Goal: Information Seeking & Learning: Learn about a topic

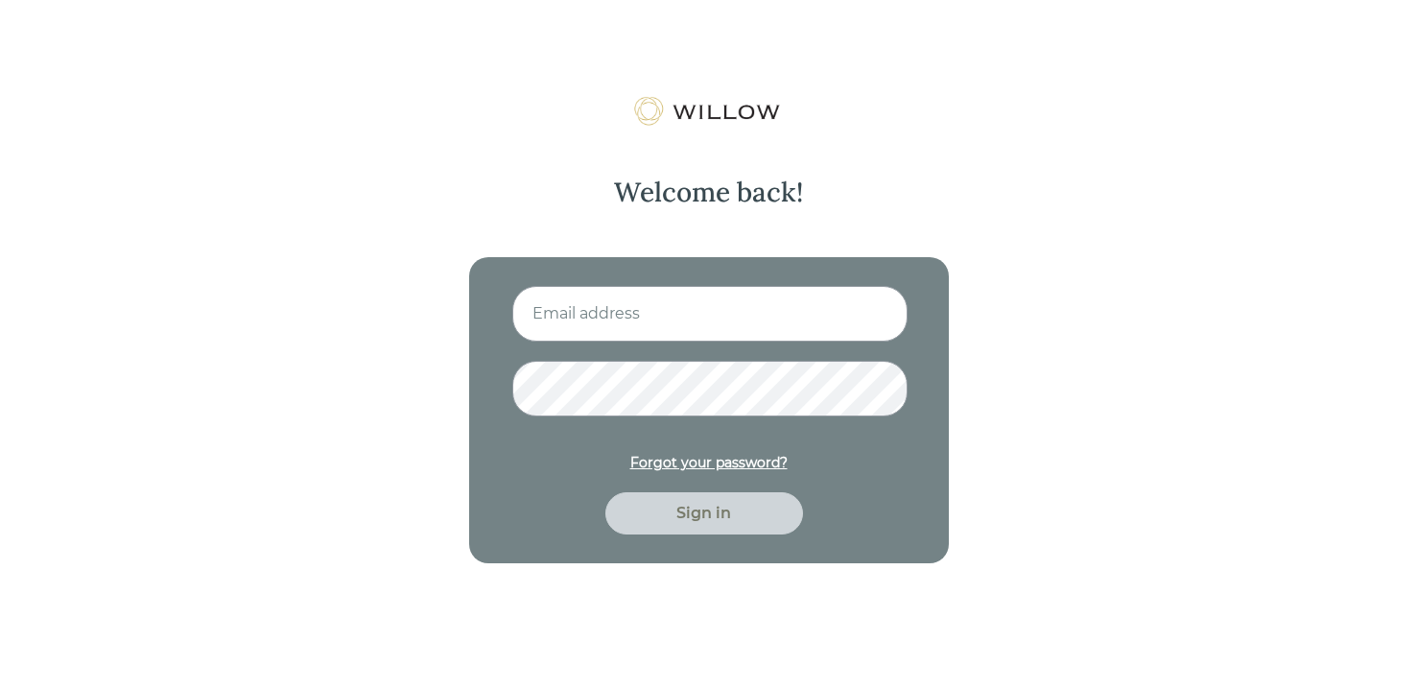
click at [669, 313] on input at bounding box center [709, 314] width 395 height 56
type input "amberlcate@gmail.com"
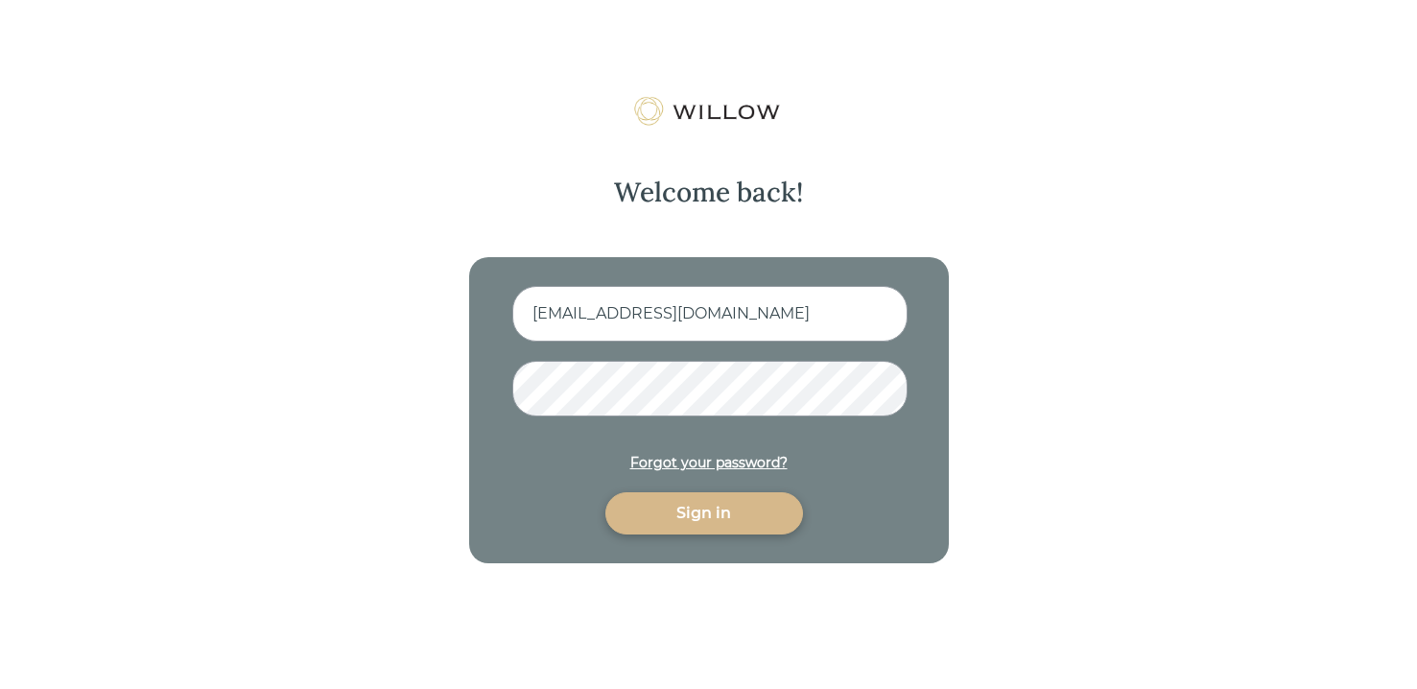
click at [665, 531] on div "Sign in" at bounding box center [704, 513] width 198 height 42
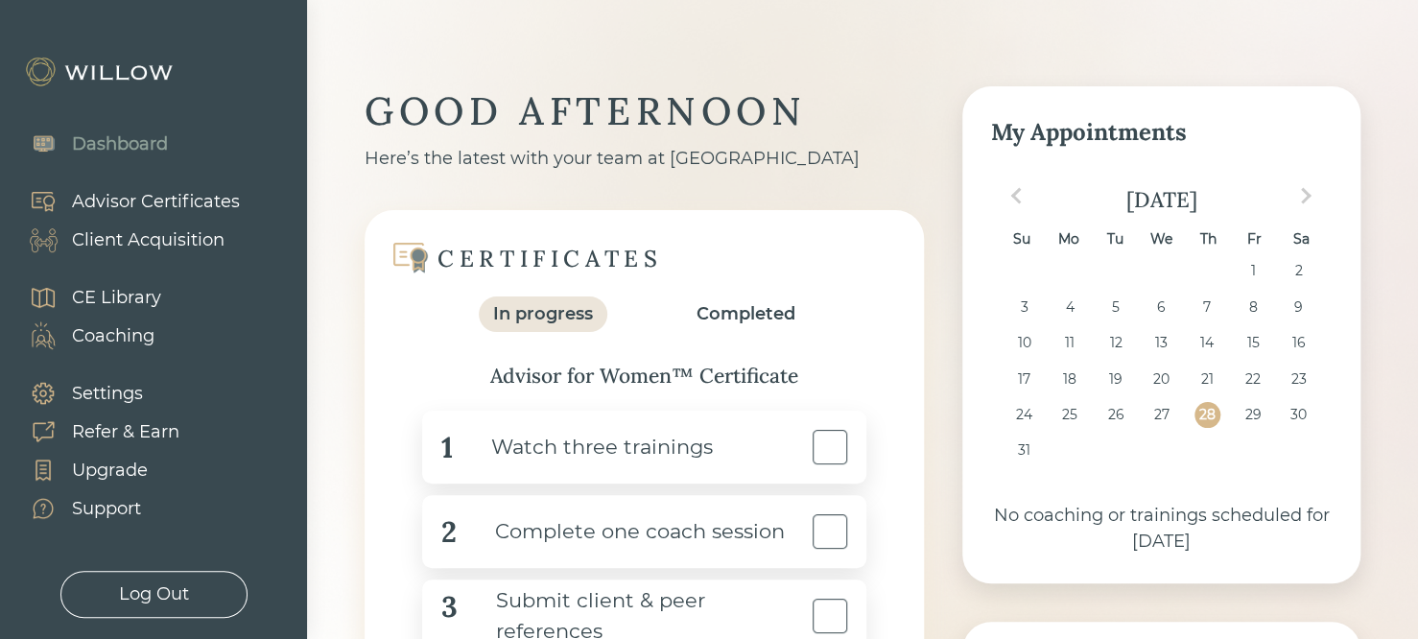
click at [167, 199] on div "Advisor Certificates" at bounding box center [156, 202] width 168 height 26
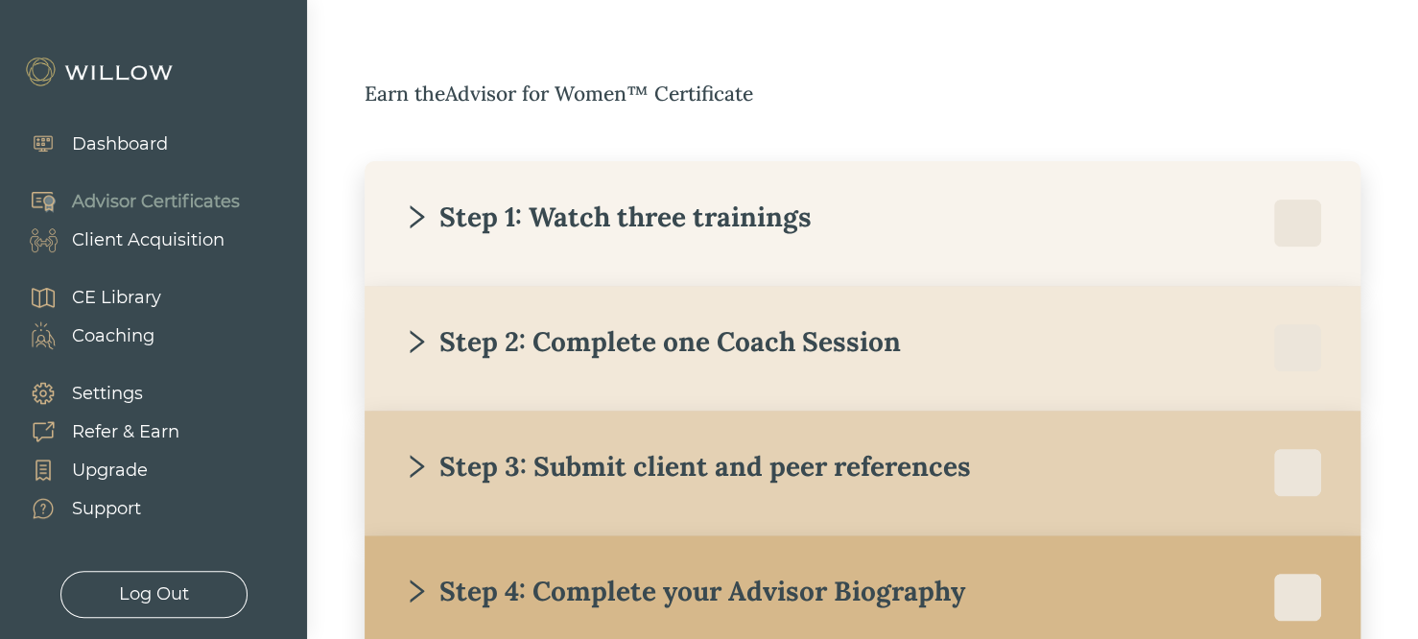
scroll to position [345, 0]
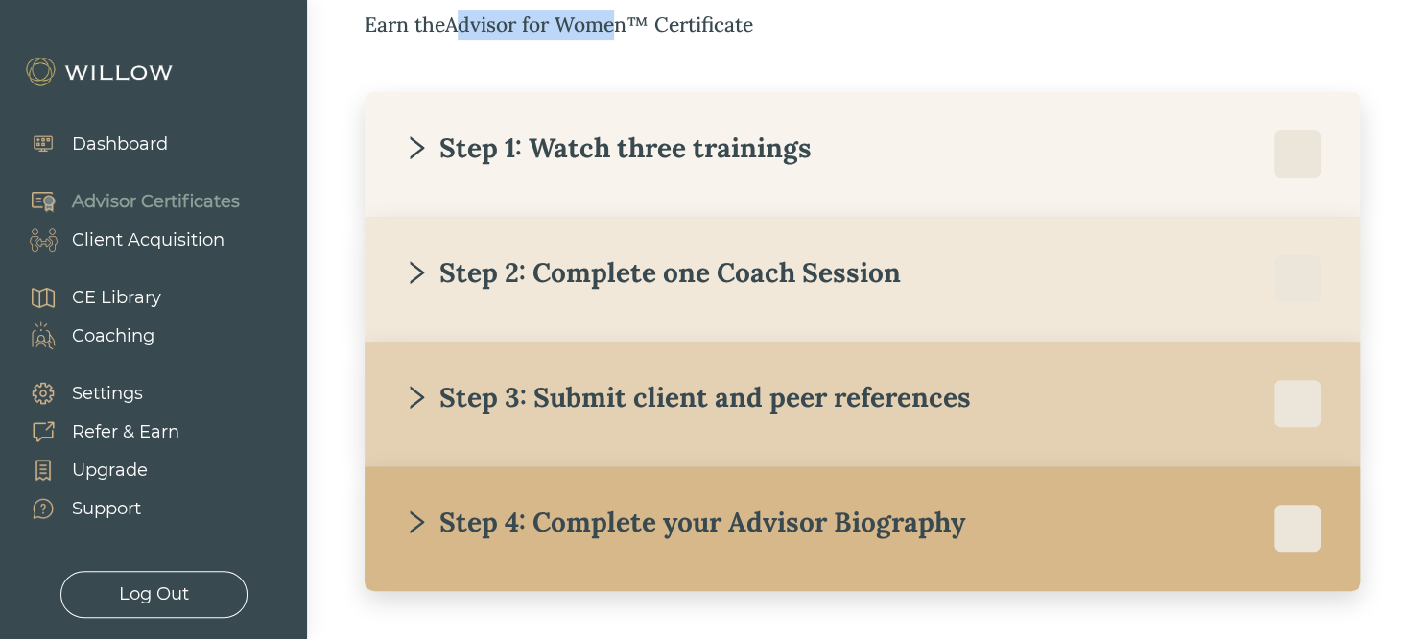
drag, startPoint x: 515, startPoint y: 32, endPoint x: 617, endPoint y: 33, distance: 101.7
click at [617, 33] on div "Earn the Advisor for Women™ Certificate" at bounding box center [863, 25] width 996 height 31
click at [789, 132] on div "Step 1: Watch three trainings" at bounding box center [607, 147] width 409 height 35
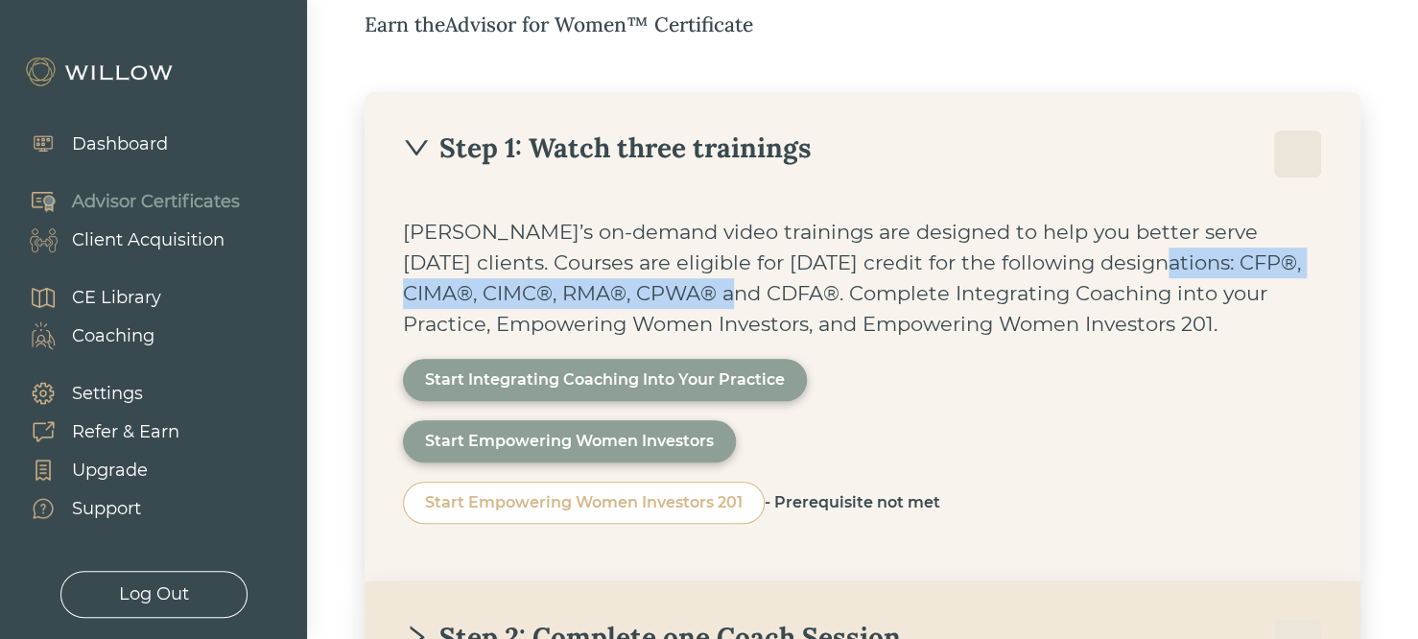
drag, startPoint x: 1056, startPoint y: 258, endPoint x: 677, endPoint y: 293, distance: 380.6
click at [677, 293] on div "Willow’s on-demand video trainings are designed to help you better serve today’…" at bounding box center [862, 278] width 919 height 123
click at [1170, 261] on div "Willow’s on-demand video trainings are designed to help you better serve today’…" at bounding box center [862, 278] width 919 height 123
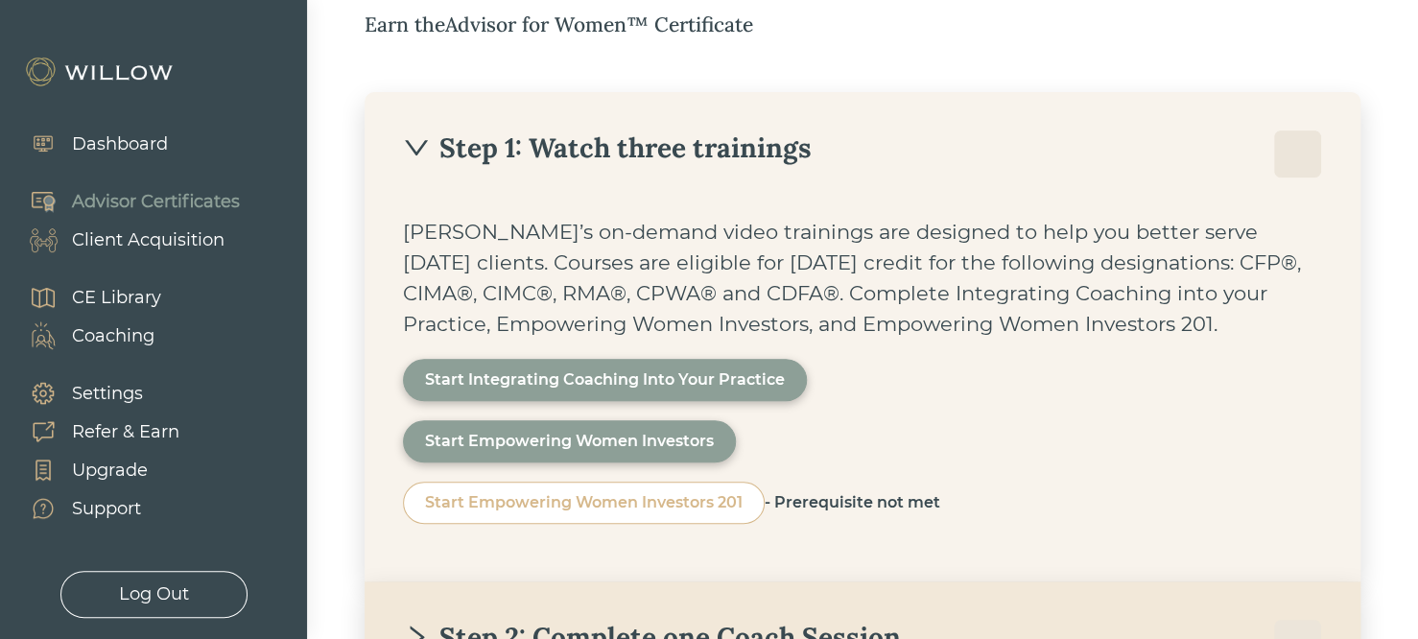
click at [110, 300] on div "CE Library" at bounding box center [116, 298] width 89 height 26
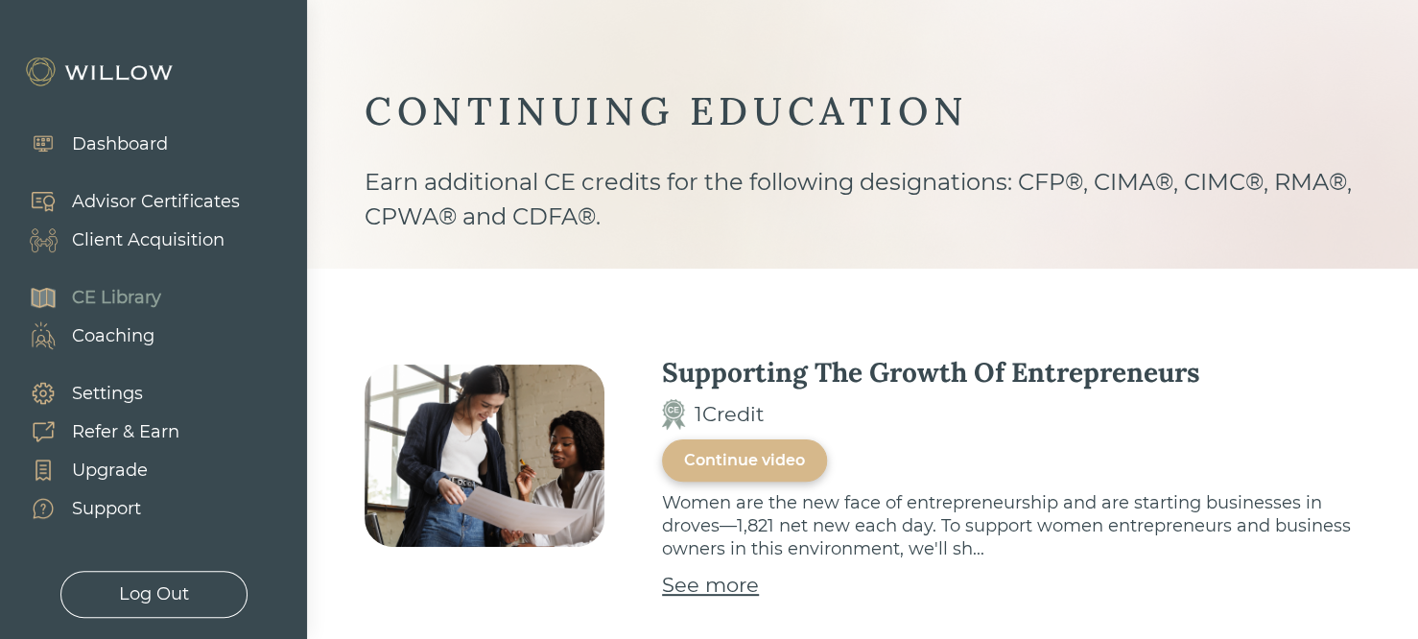
click at [175, 201] on div "Advisor Certificates" at bounding box center [156, 202] width 168 height 26
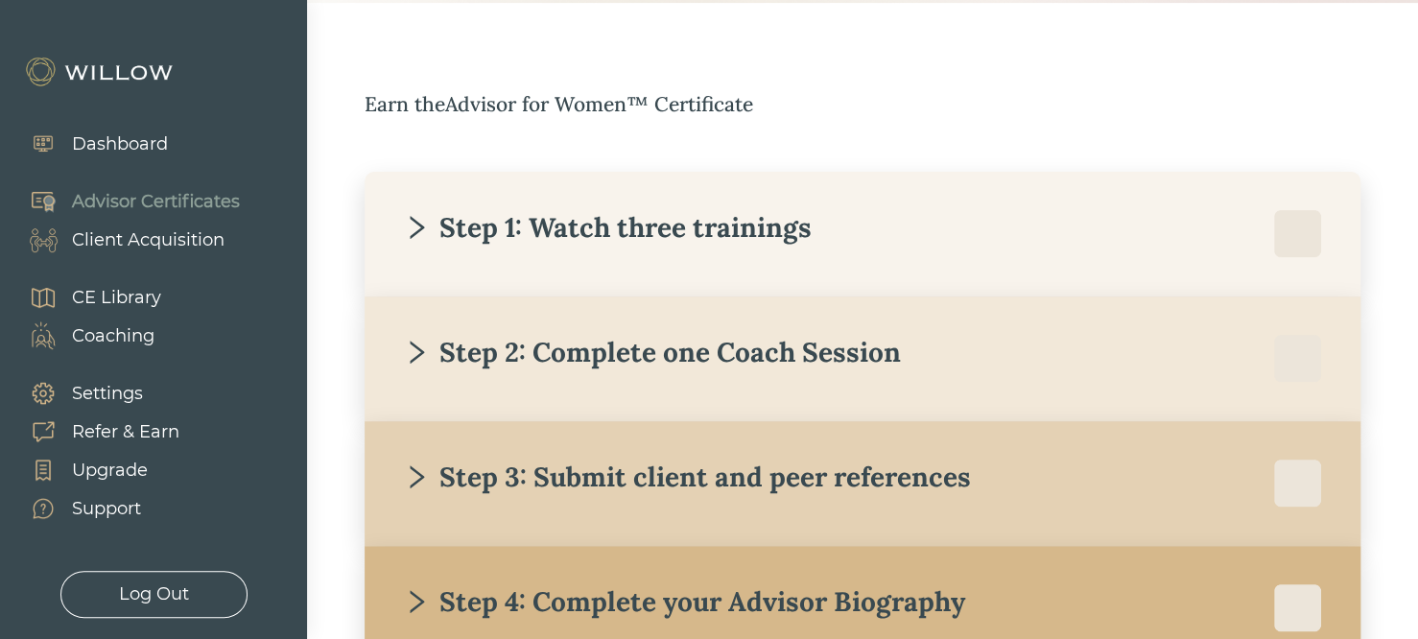
scroll to position [345, 0]
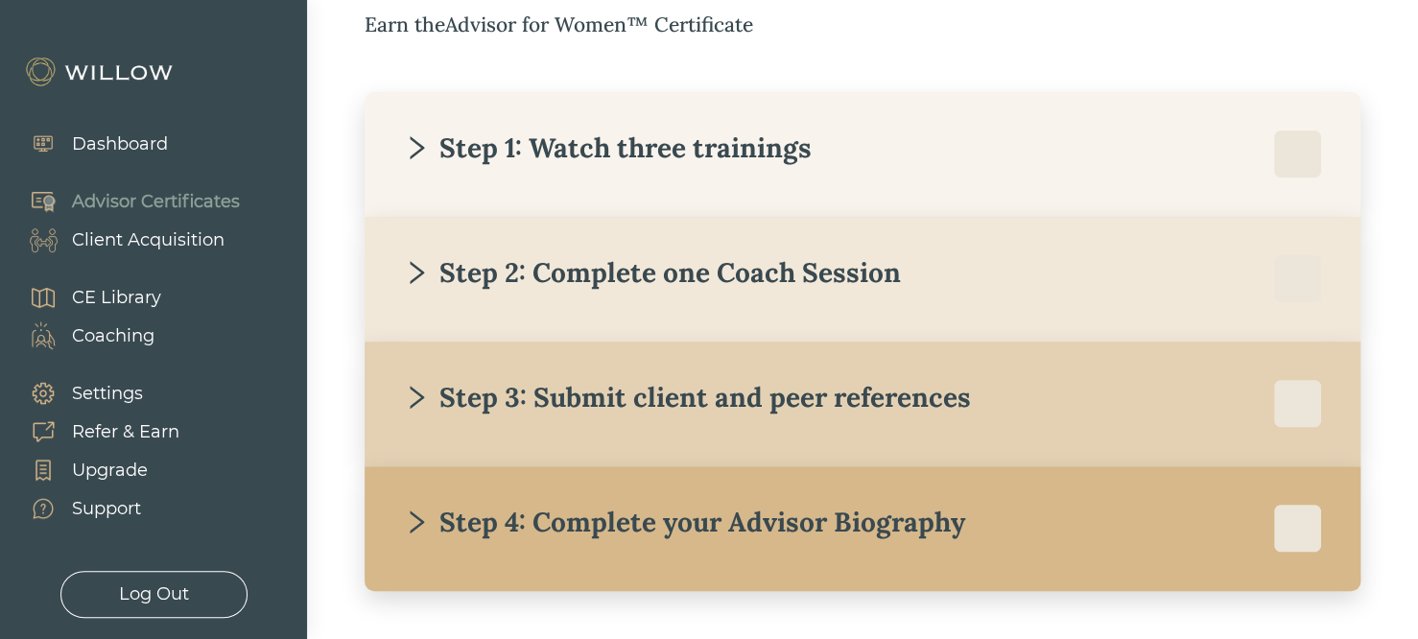
click at [675, 271] on div "Step 2: Complete one Coach Session" at bounding box center [652, 272] width 498 height 35
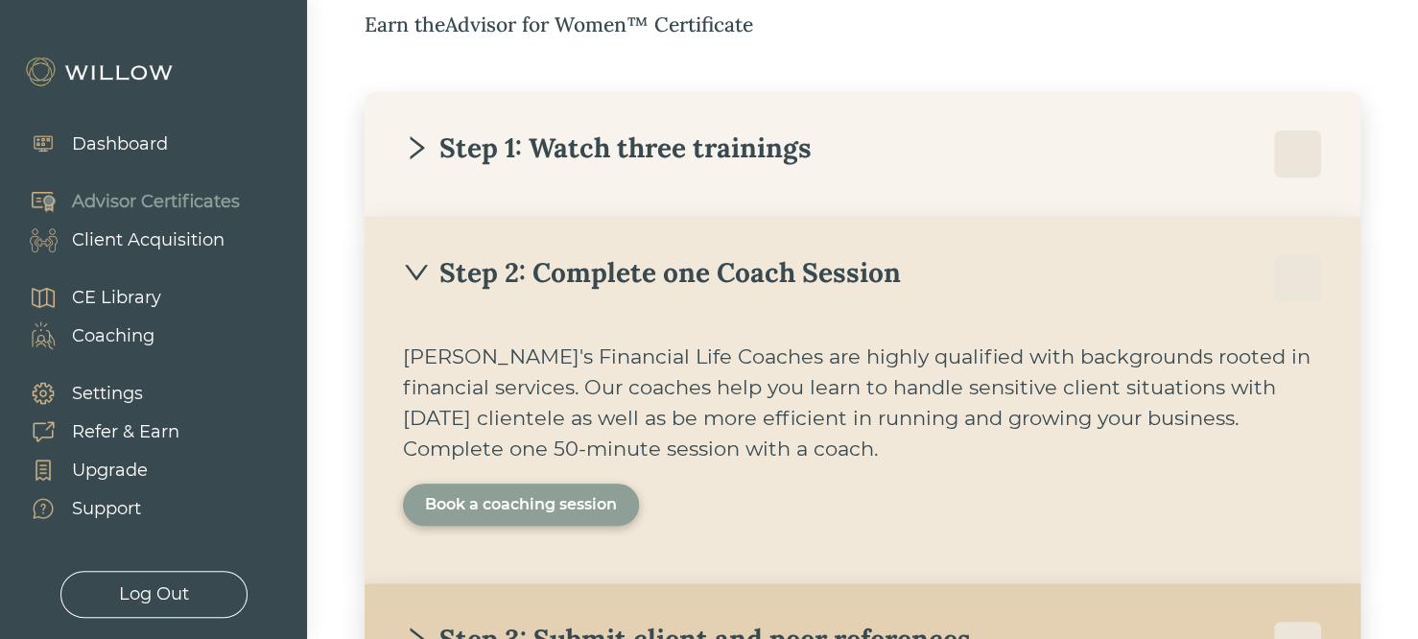
click at [564, 492] on div "Book a coaching session" at bounding box center [521, 505] width 236 height 42
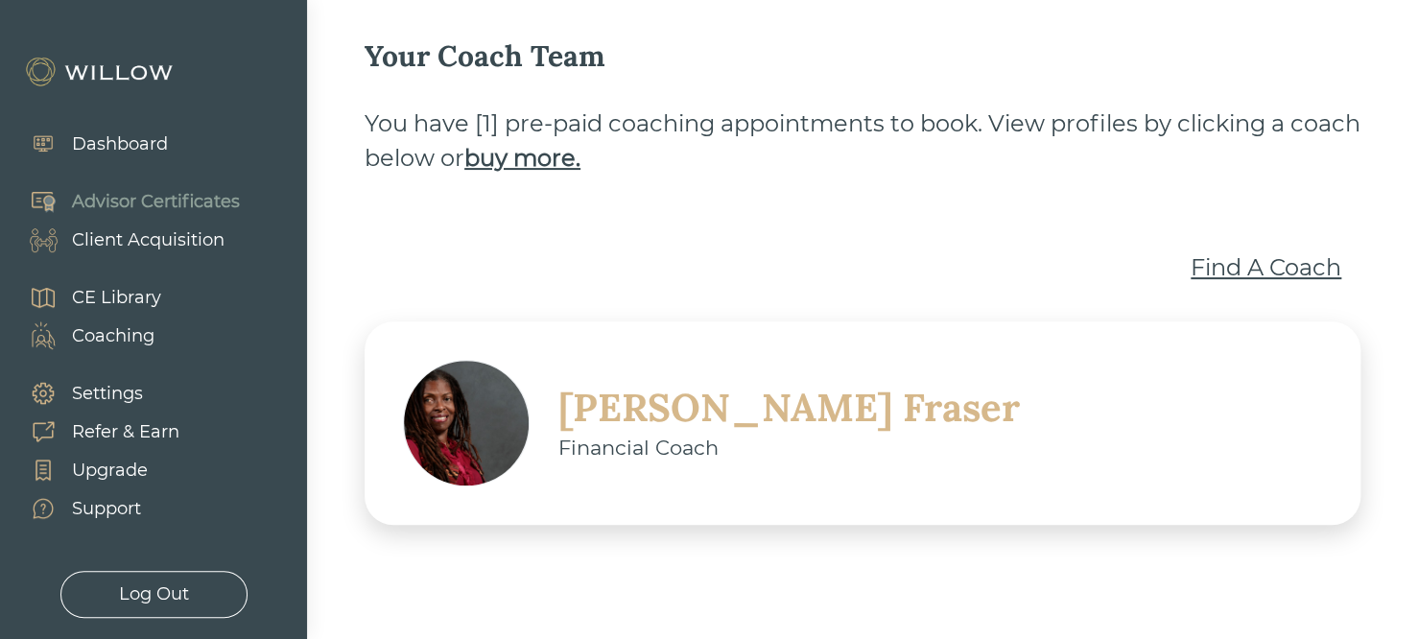
click at [1210, 273] on div "Find A Coach" at bounding box center [1266, 267] width 151 height 35
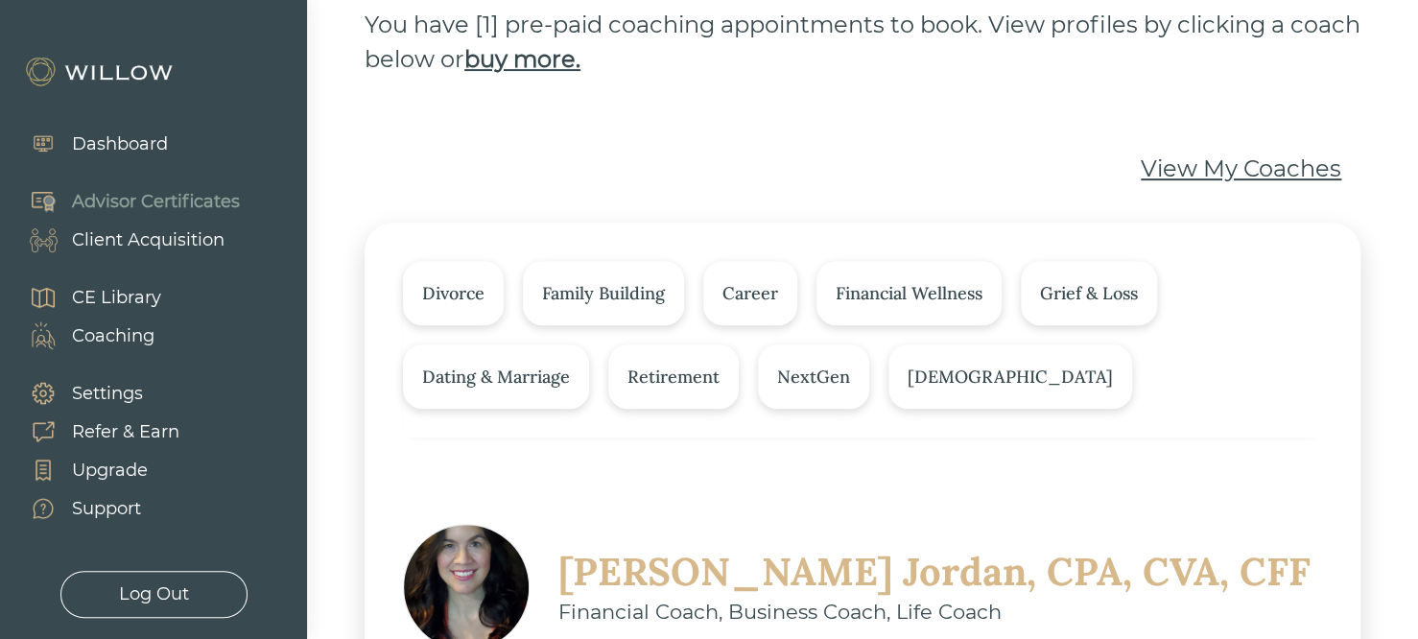
scroll to position [462, 0]
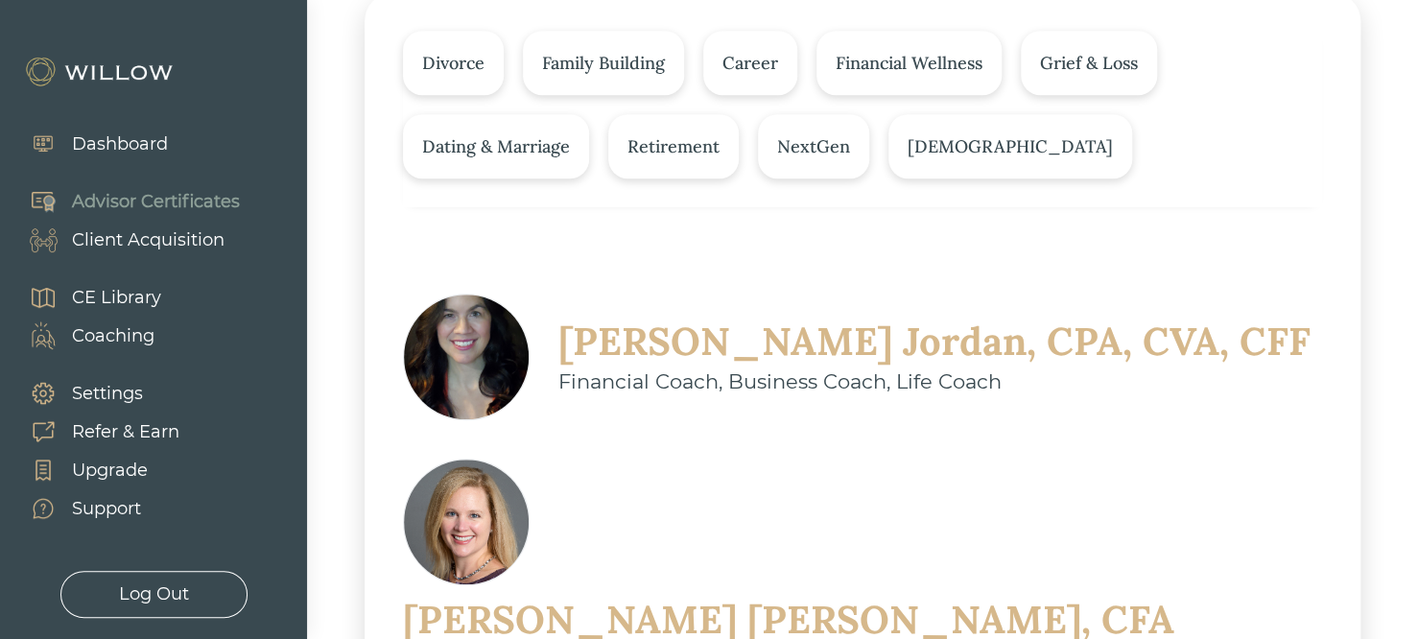
click at [766, 595] on div "Megan Scipione, CFA" at bounding box center [788, 620] width 771 height 50
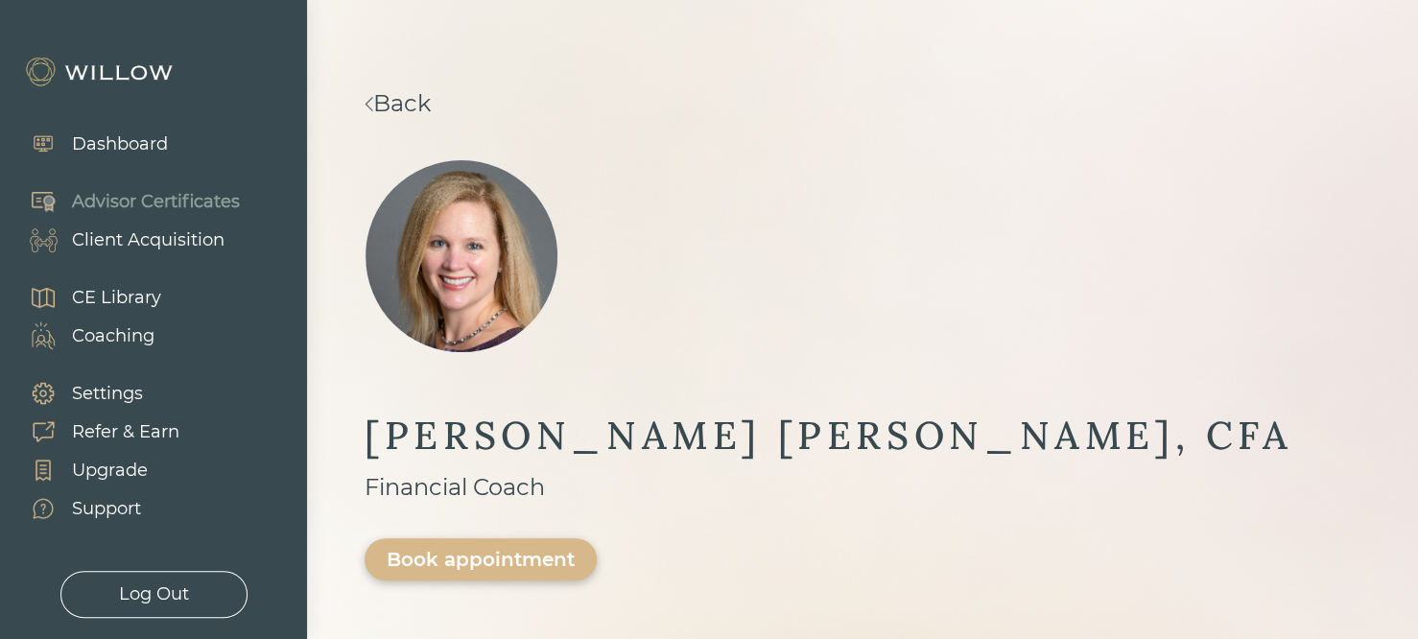
click at [423, 105] on link "Back" at bounding box center [398, 103] width 66 height 28
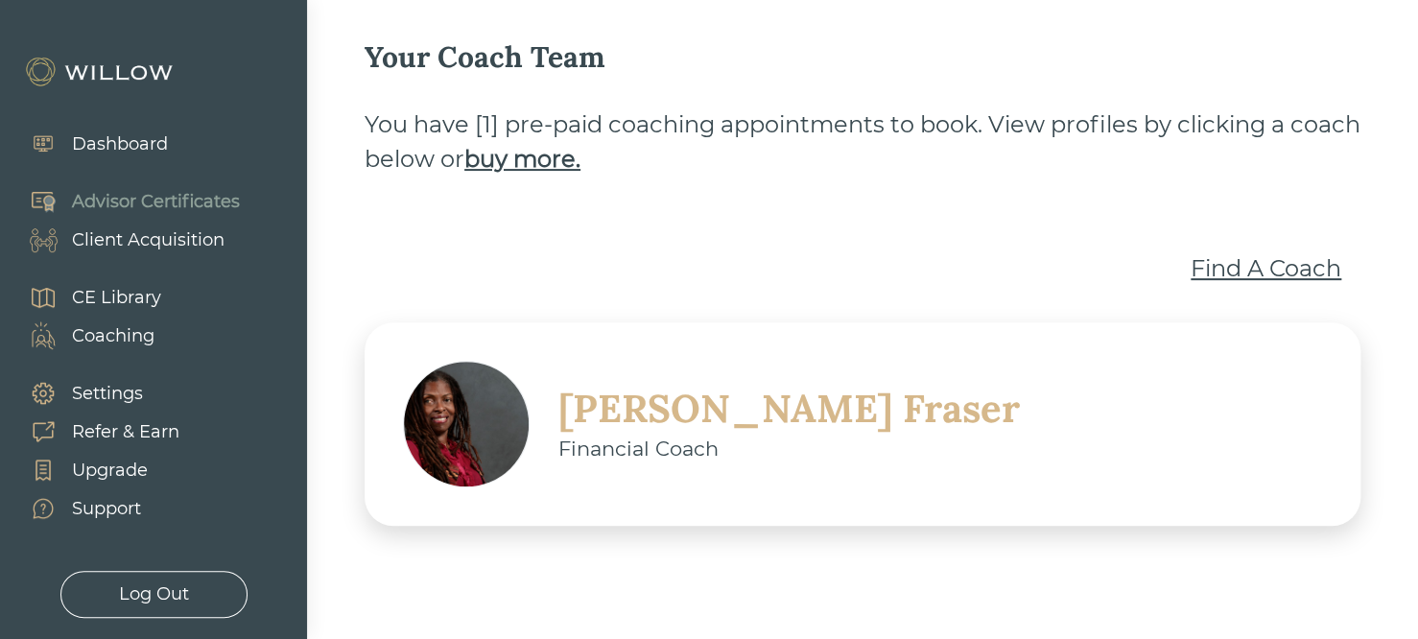
scroll to position [132, 0]
click at [1217, 276] on div "Find A Coach" at bounding box center [1266, 267] width 151 height 35
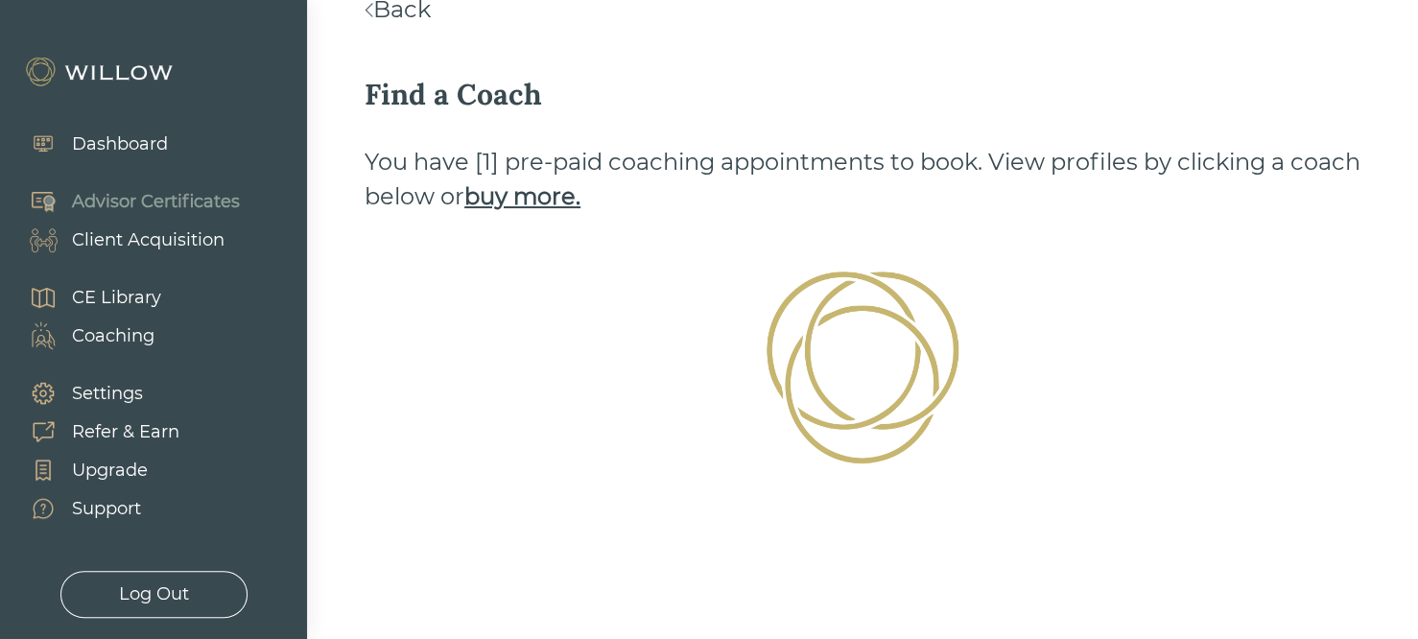
scroll to position [132, 0]
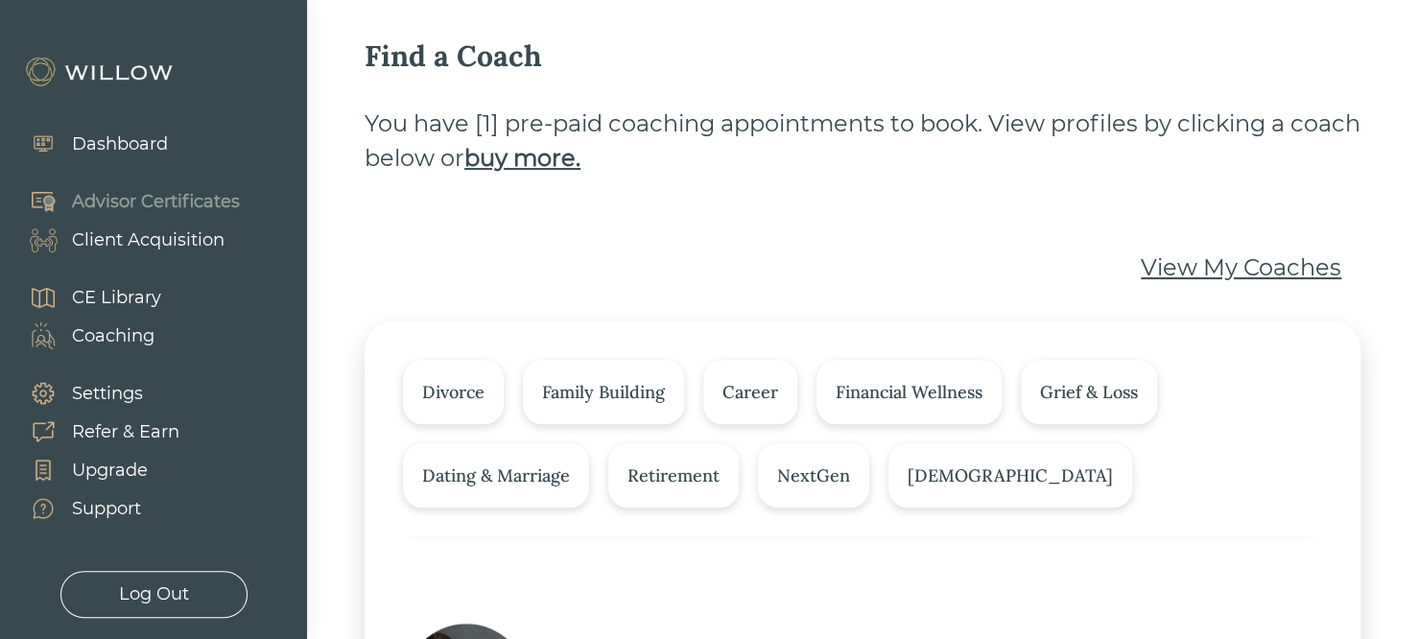
click at [183, 201] on div "Advisor Certificates" at bounding box center [156, 202] width 168 height 26
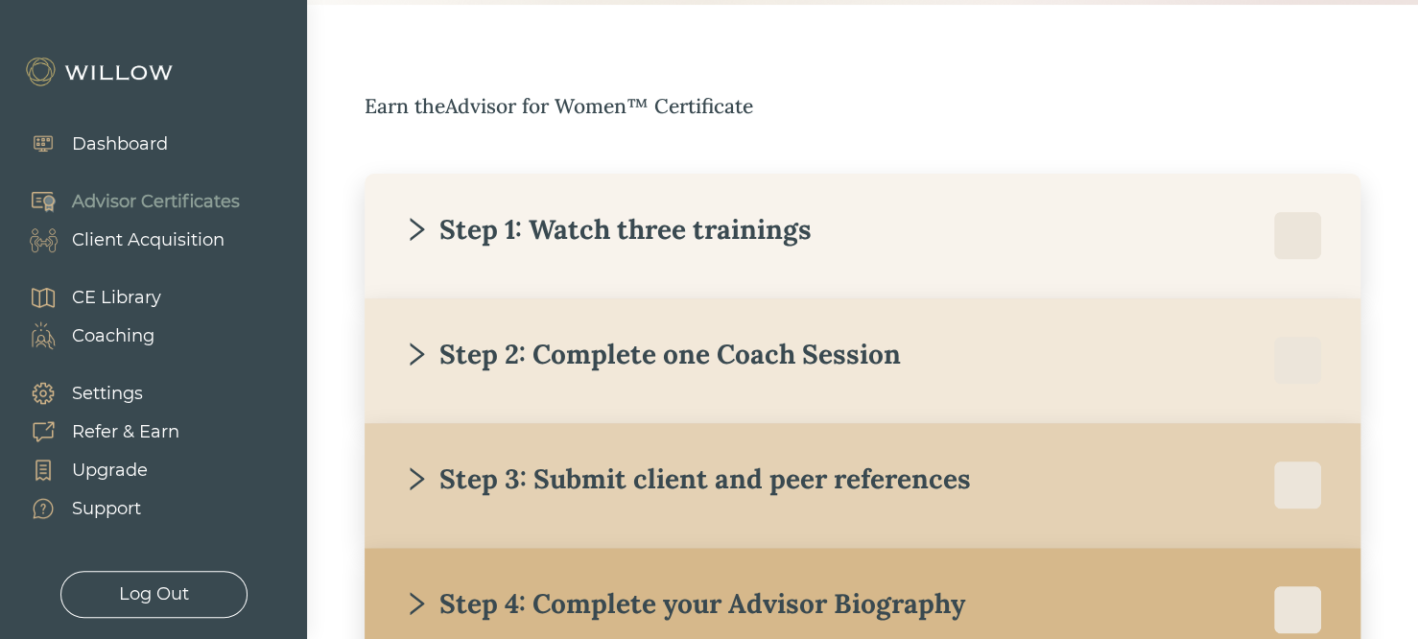
scroll to position [363, 0]
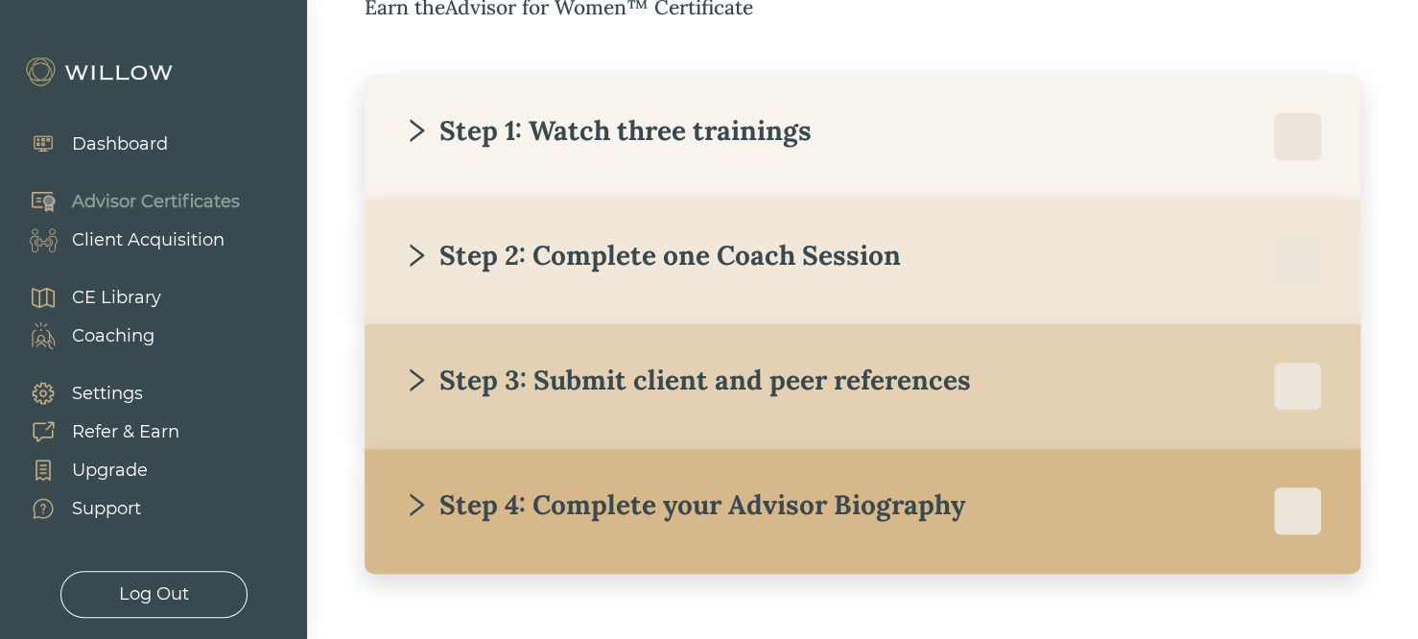
click at [703, 376] on div "Step 3: Submit client and peer references" at bounding box center [687, 380] width 568 height 35
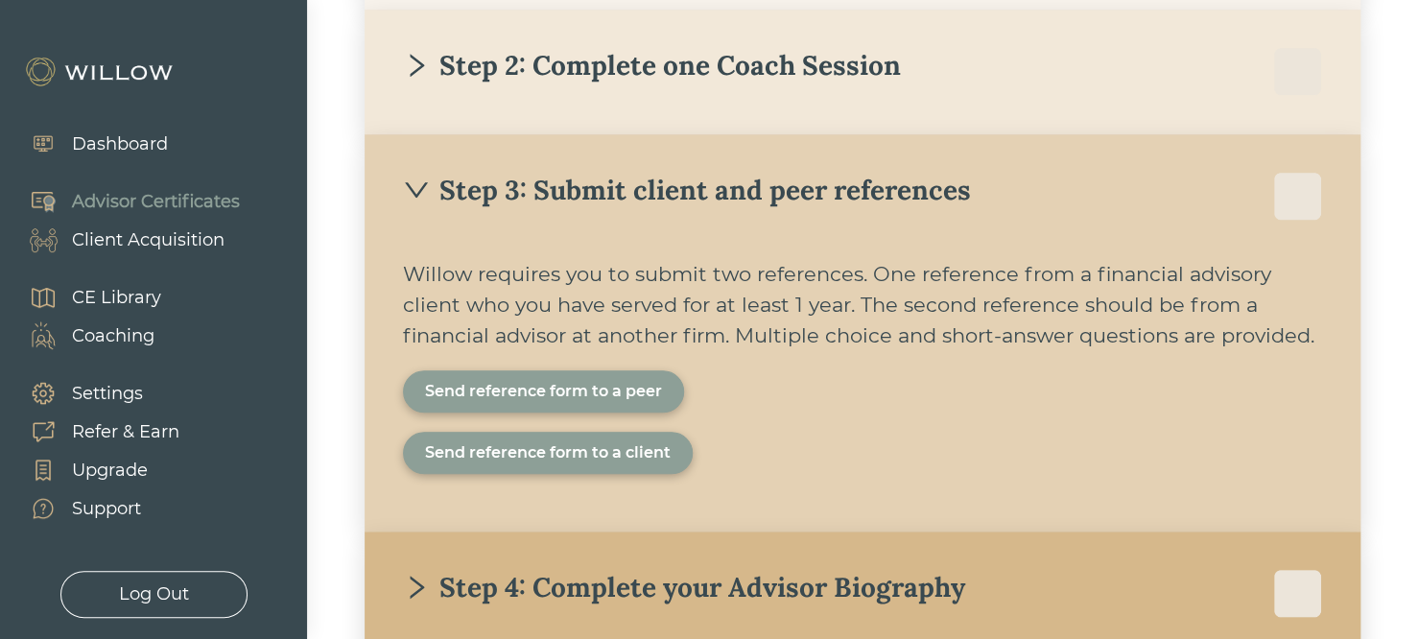
scroll to position [593, 0]
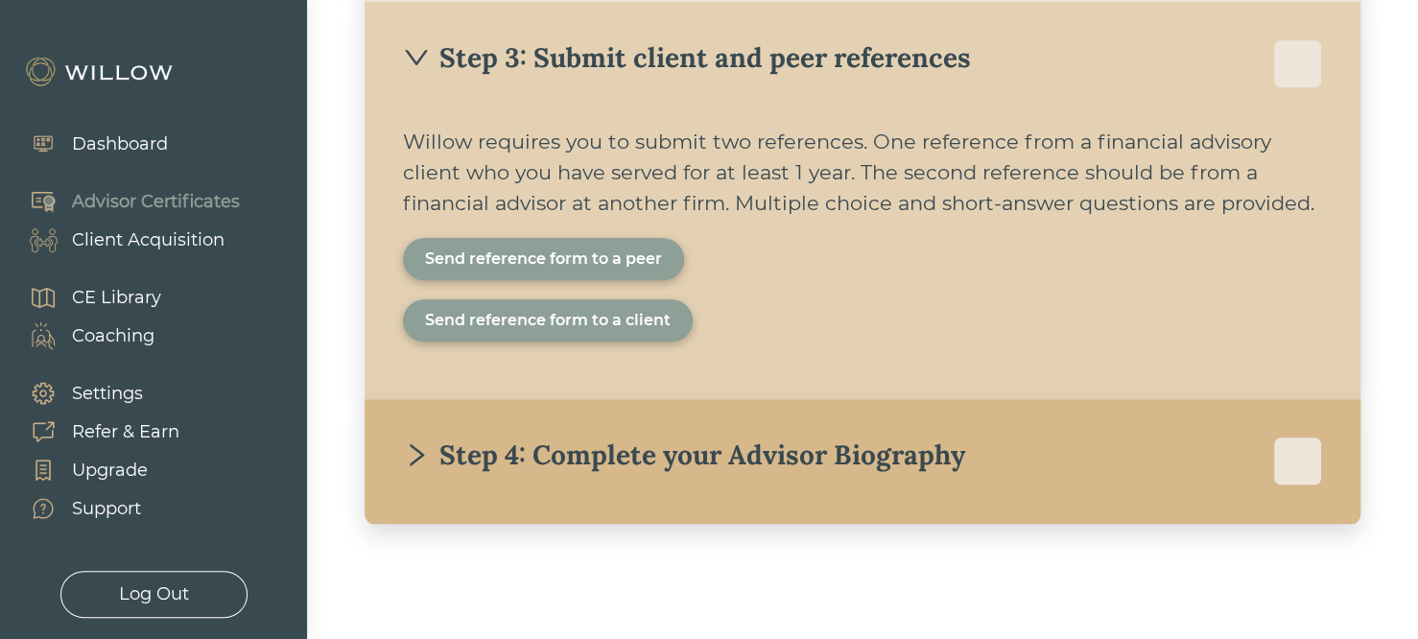
click at [858, 447] on div "Step 4: Complete your Advisor Biography" at bounding box center [684, 455] width 562 height 35
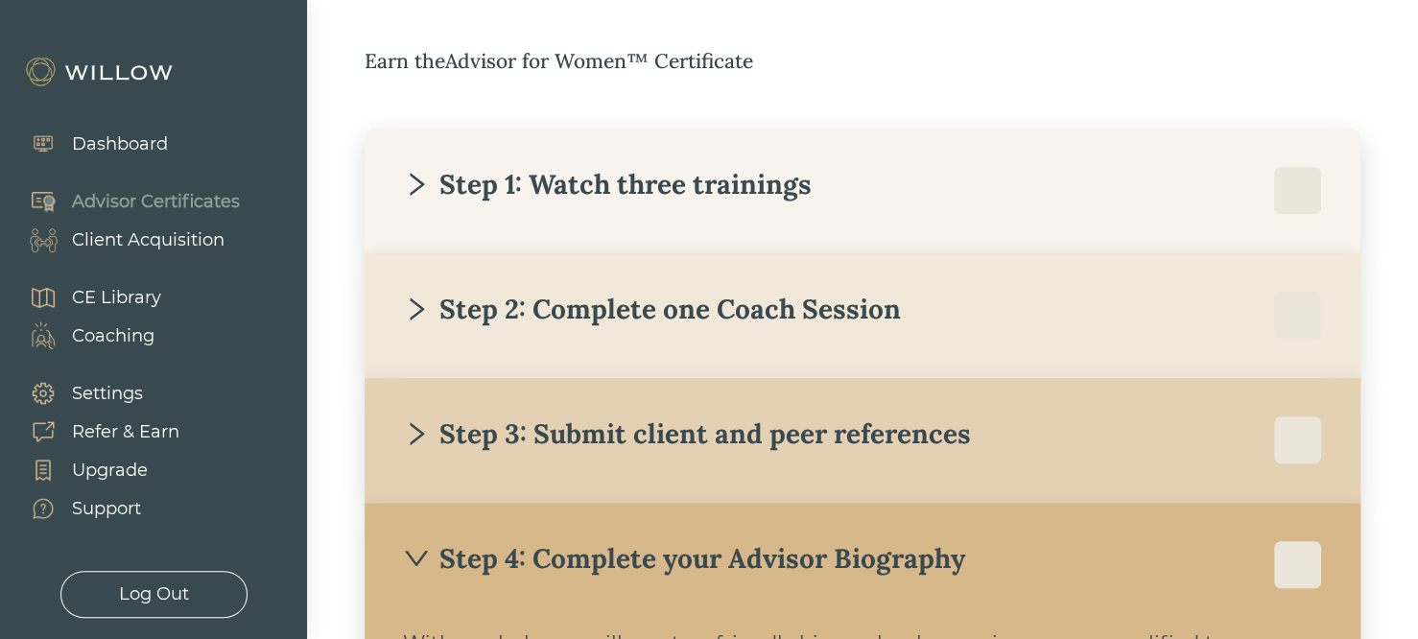
scroll to position [345, 0]
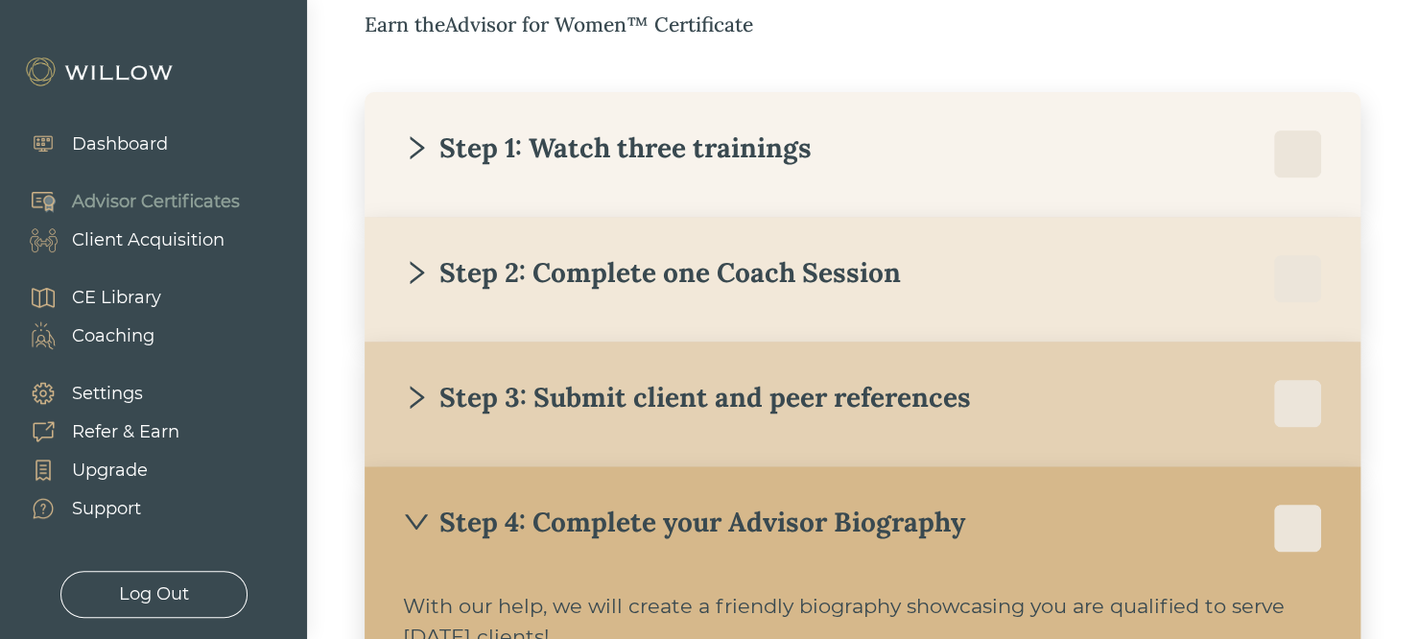
click at [438, 533] on div "Step 4: Complete your Advisor Biography" at bounding box center [684, 522] width 562 height 35
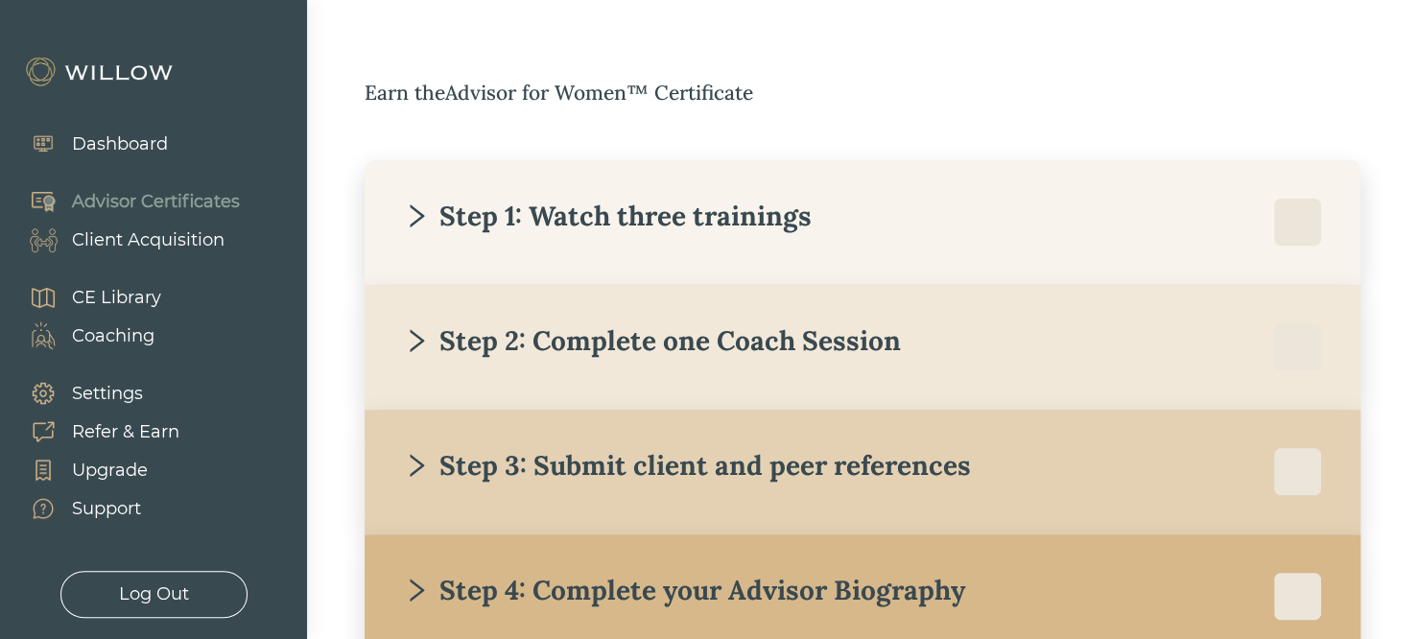
scroll to position [230, 0]
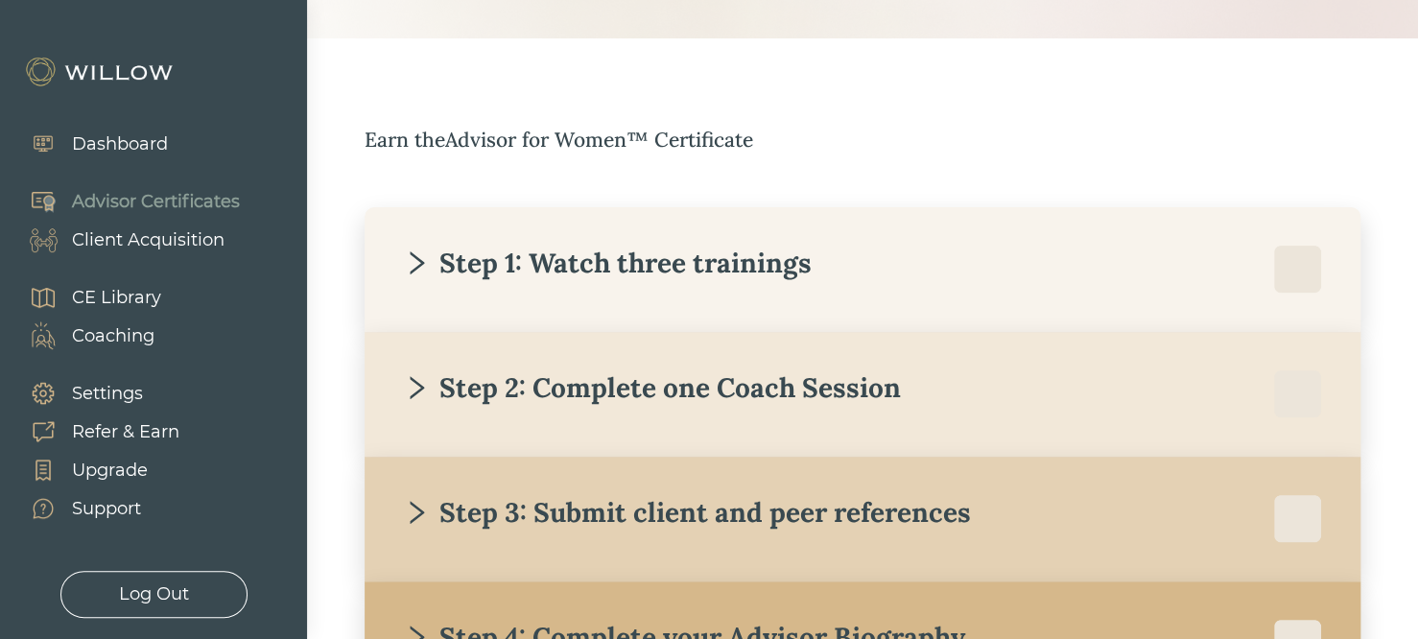
click at [171, 243] on div "Client Acquisition" at bounding box center [148, 240] width 153 height 26
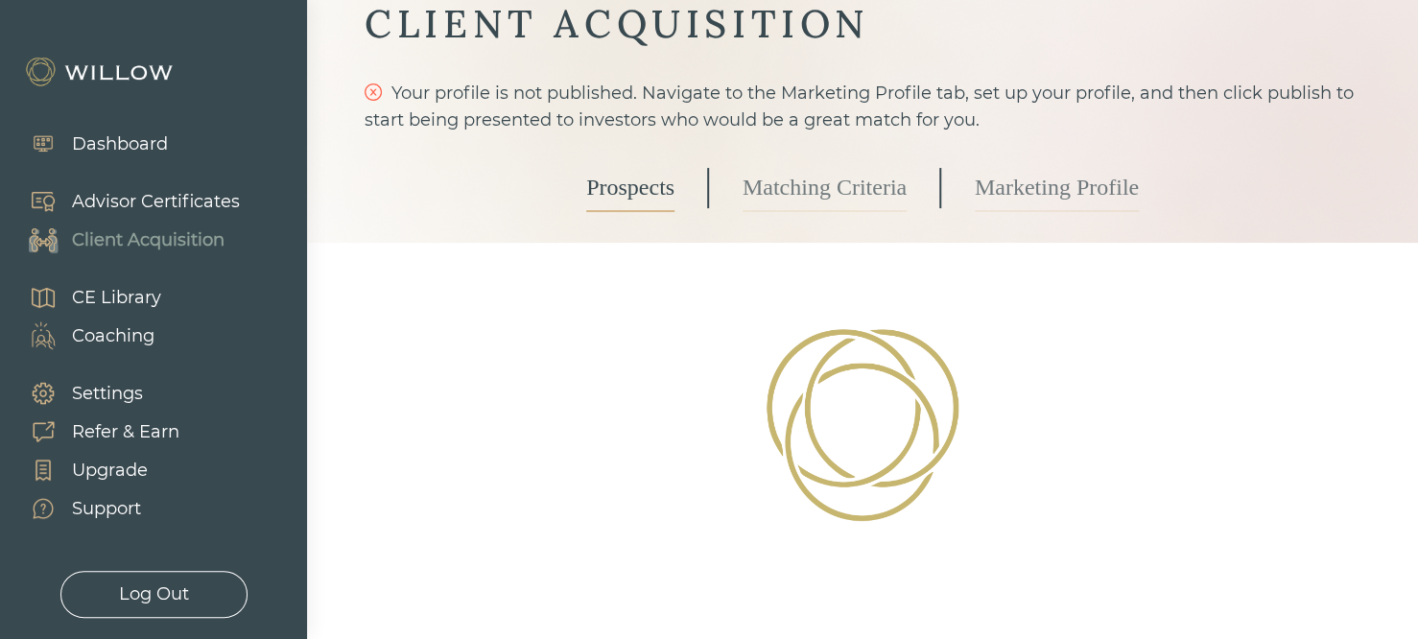
scroll to position [134, 0]
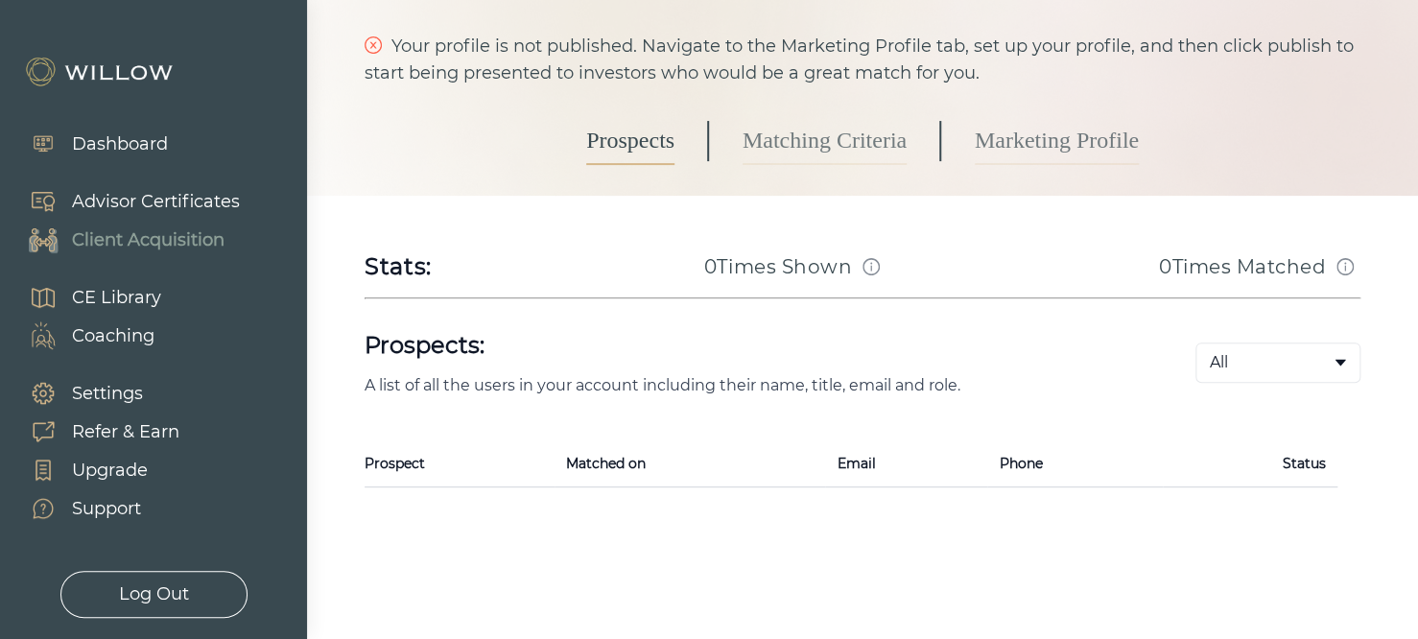
click at [868, 139] on link "Matching Criteria" at bounding box center [825, 141] width 164 height 48
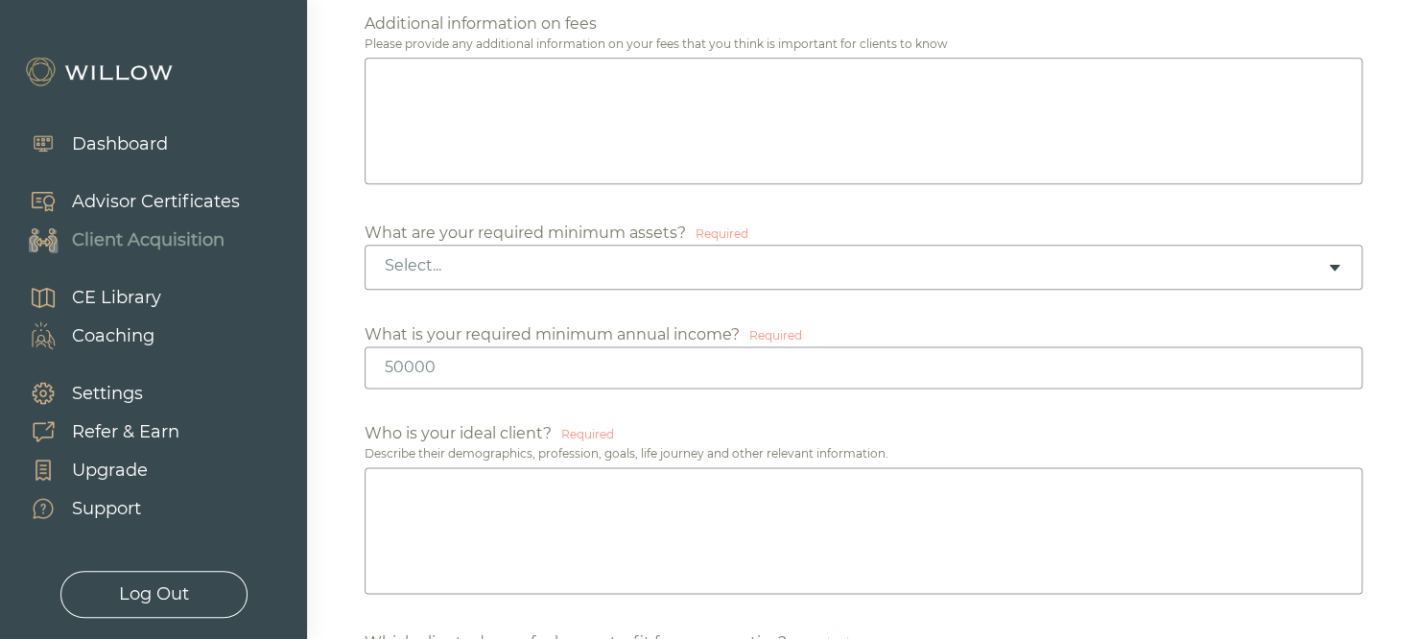
scroll to position [1055, 0]
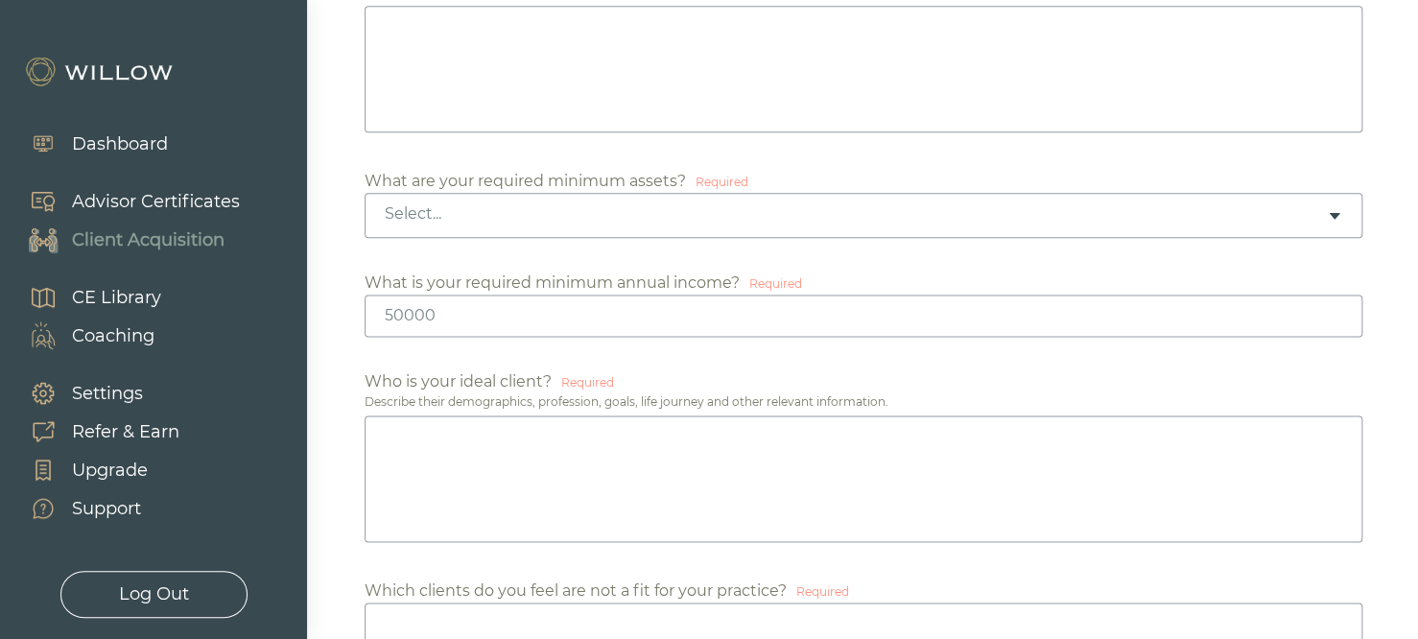
click at [620, 222] on div "Select..." at bounding box center [864, 215] width 998 height 45
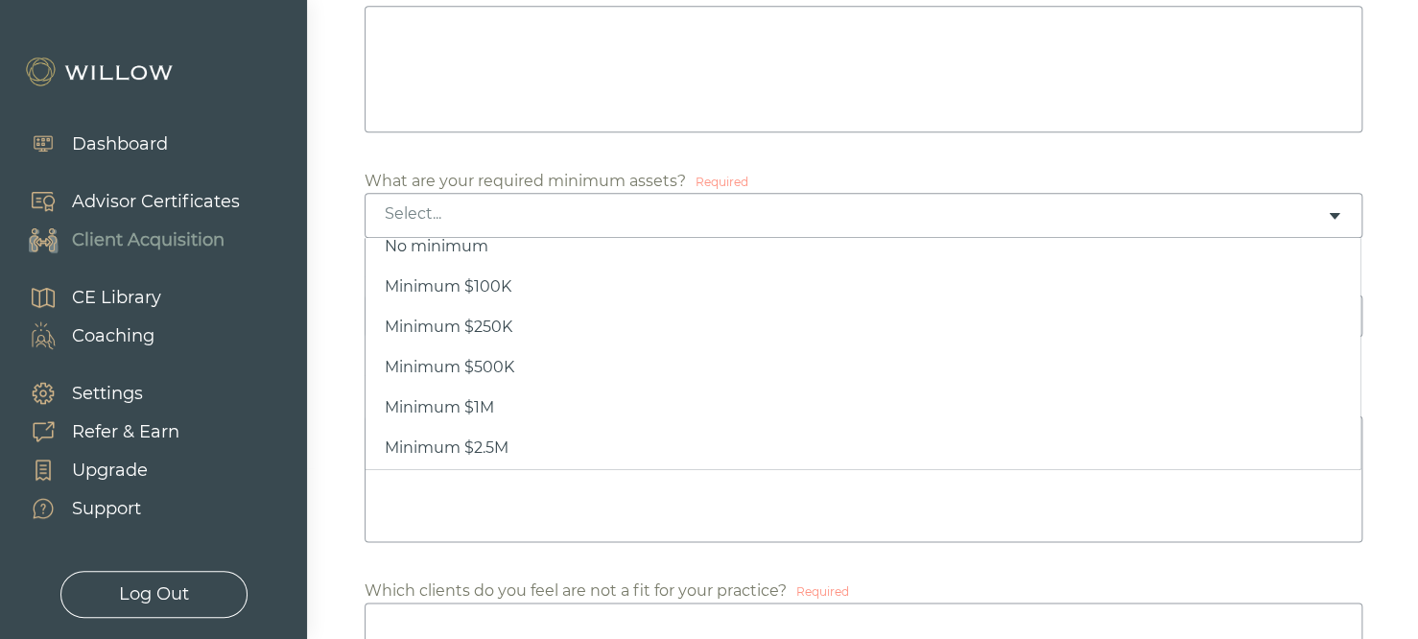
scroll to position [0, 0]
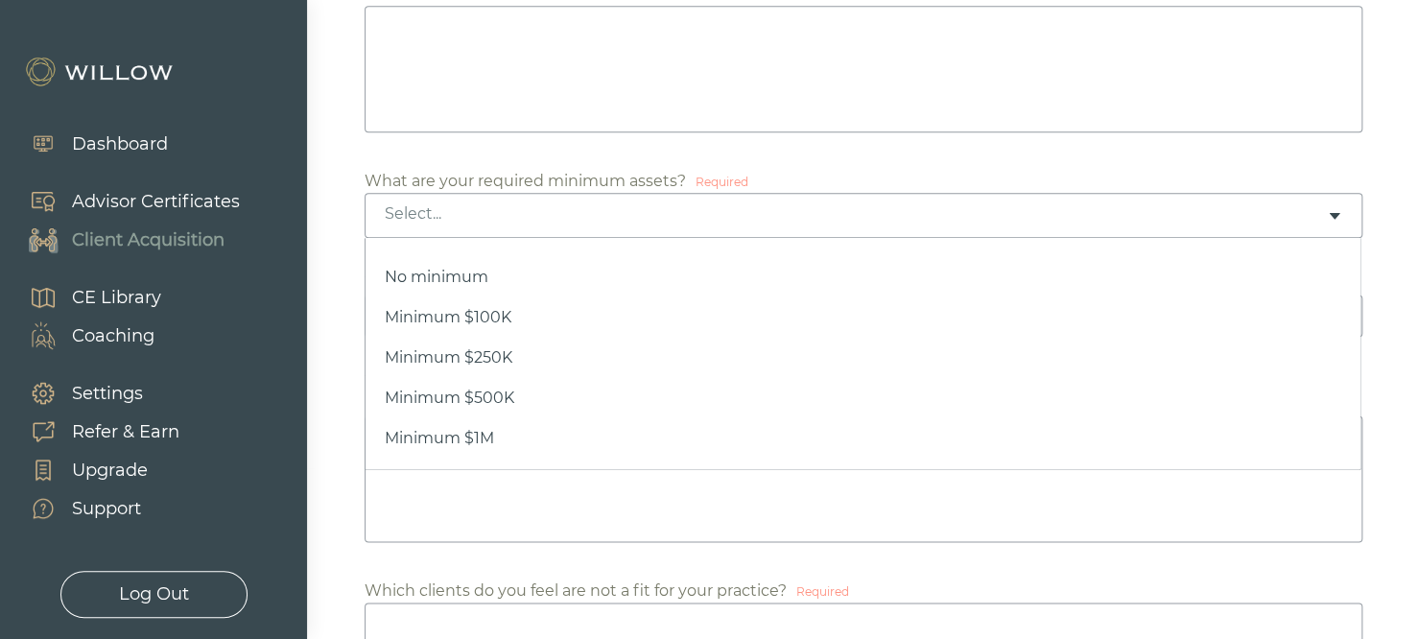
click at [779, 208] on div "Select..." at bounding box center [856, 213] width 942 height 21
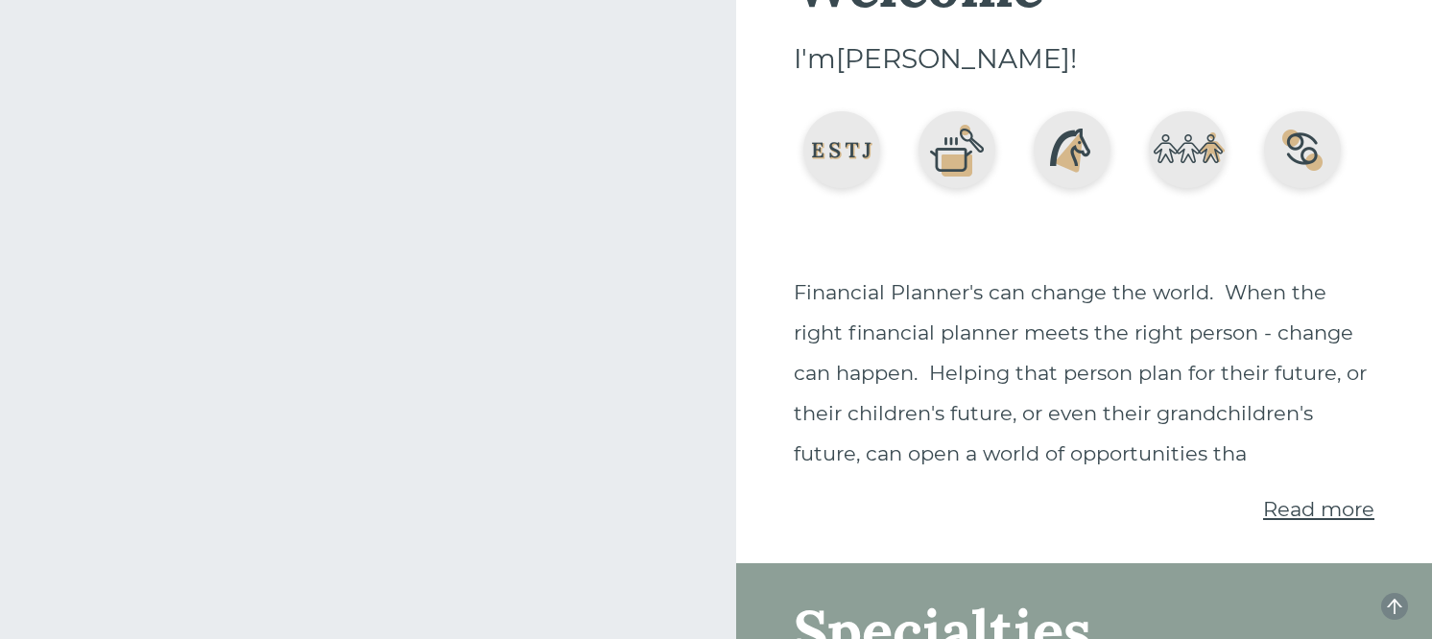
scroll to position [115, 0]
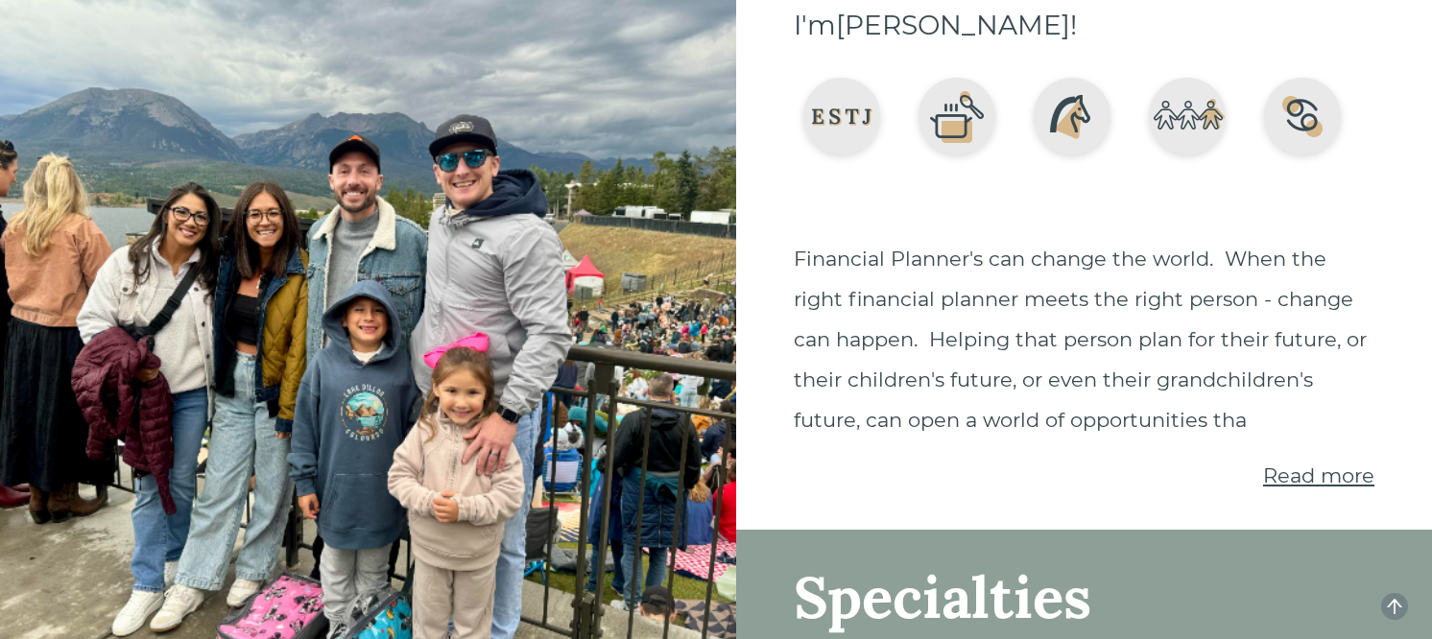
click at [1314, 476] on span "Read more" at bounding box center [1318, 475] width 111 height 24
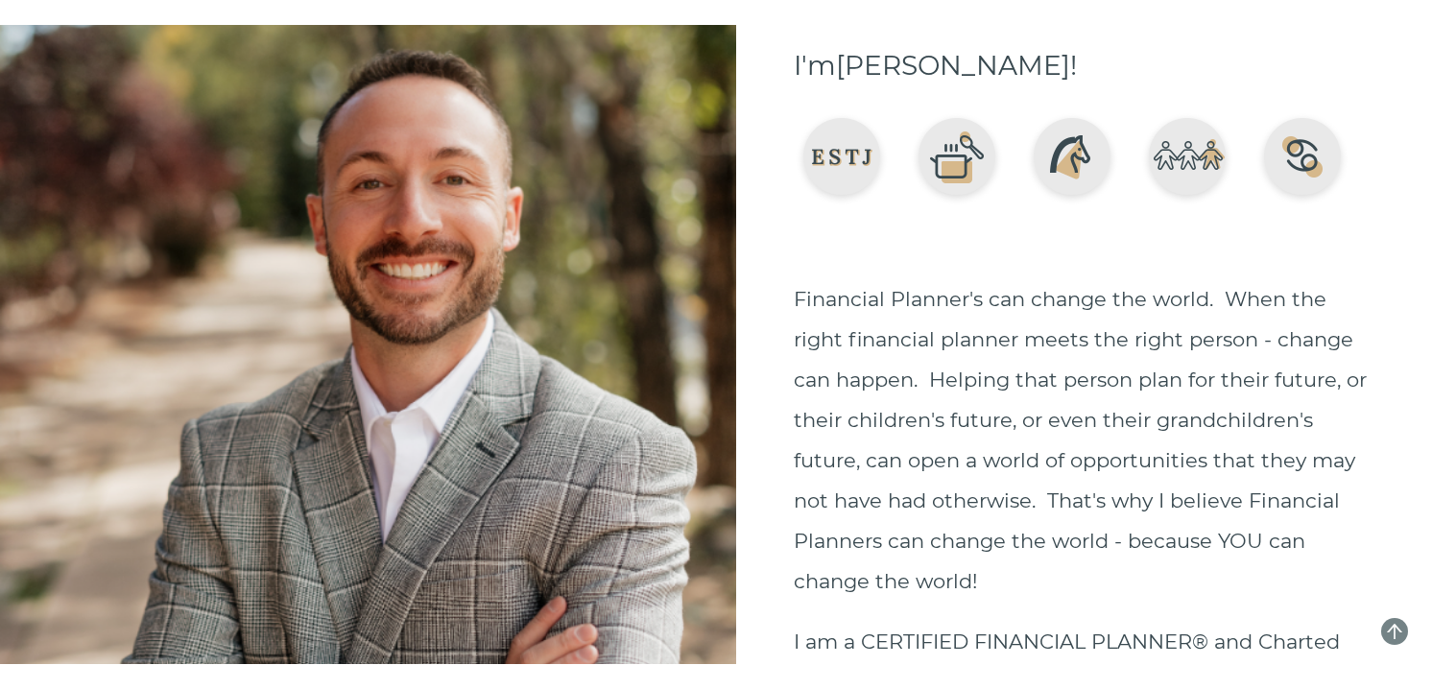
scroll to position [0, 0]
